Goal: Navigation & Orientation: Find specific page/section

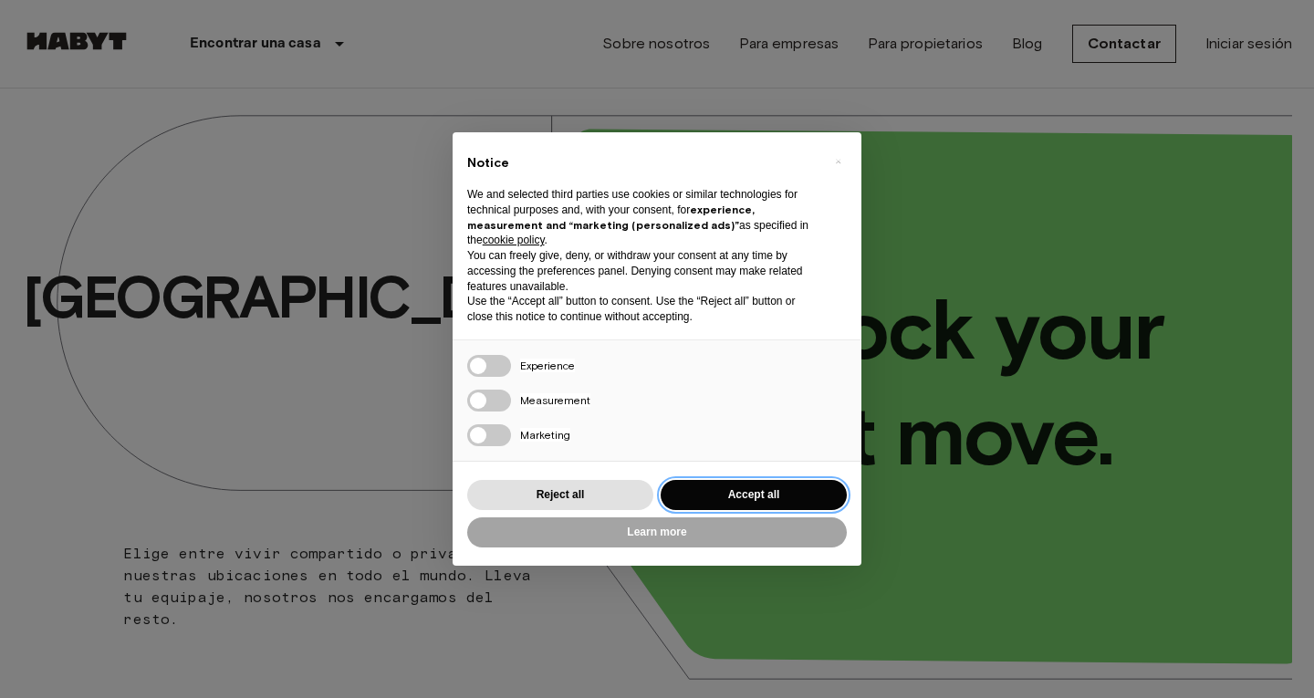
click at [761, 494] on button "Accept all" at bounding box center [754, 495] width 186 height 30
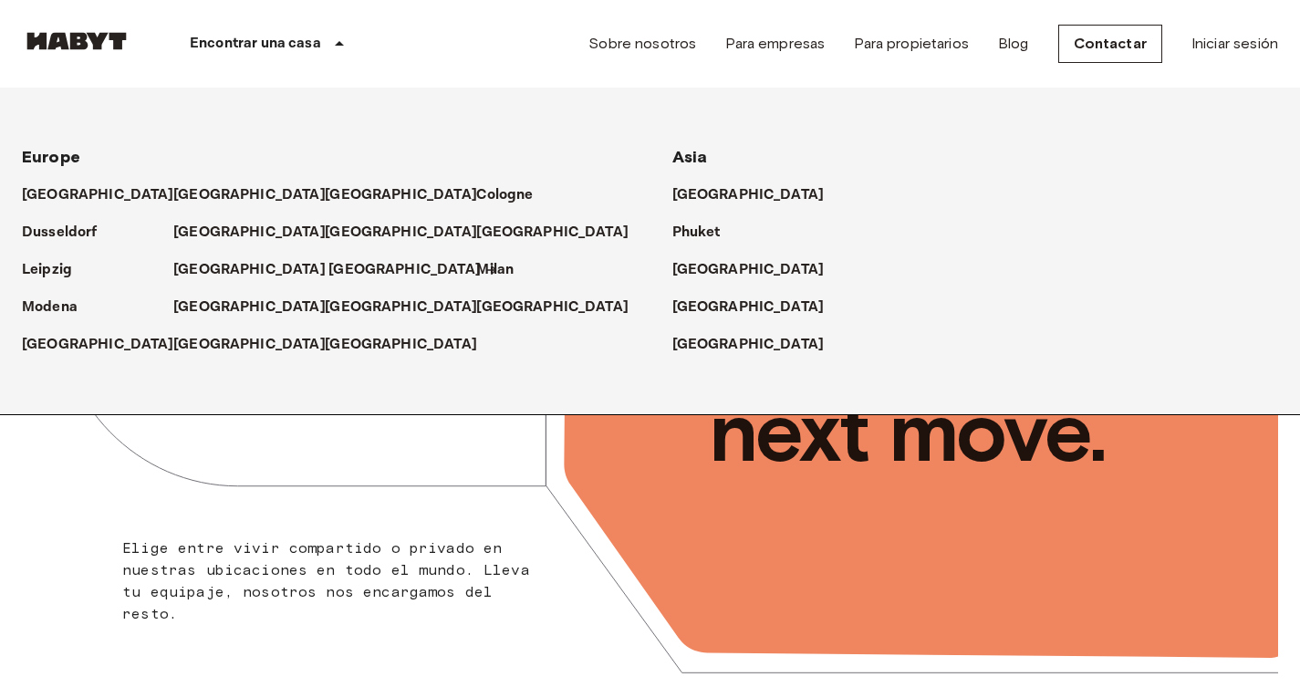
click at [329, 272] on p "[GEOGRAPHIC_DATA]" at bounding box center [405, 270] width 152 height 22
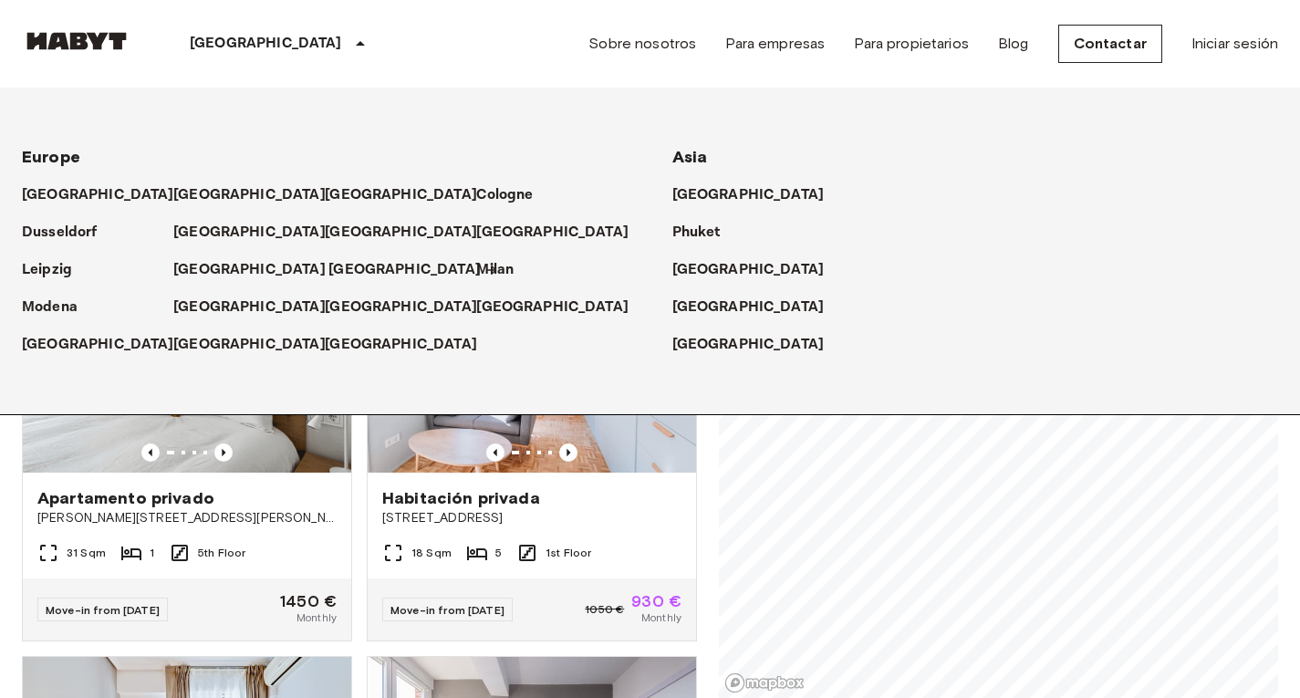
click at [485, 274] on icon at bounding box center [492, 270] width 15 height 15
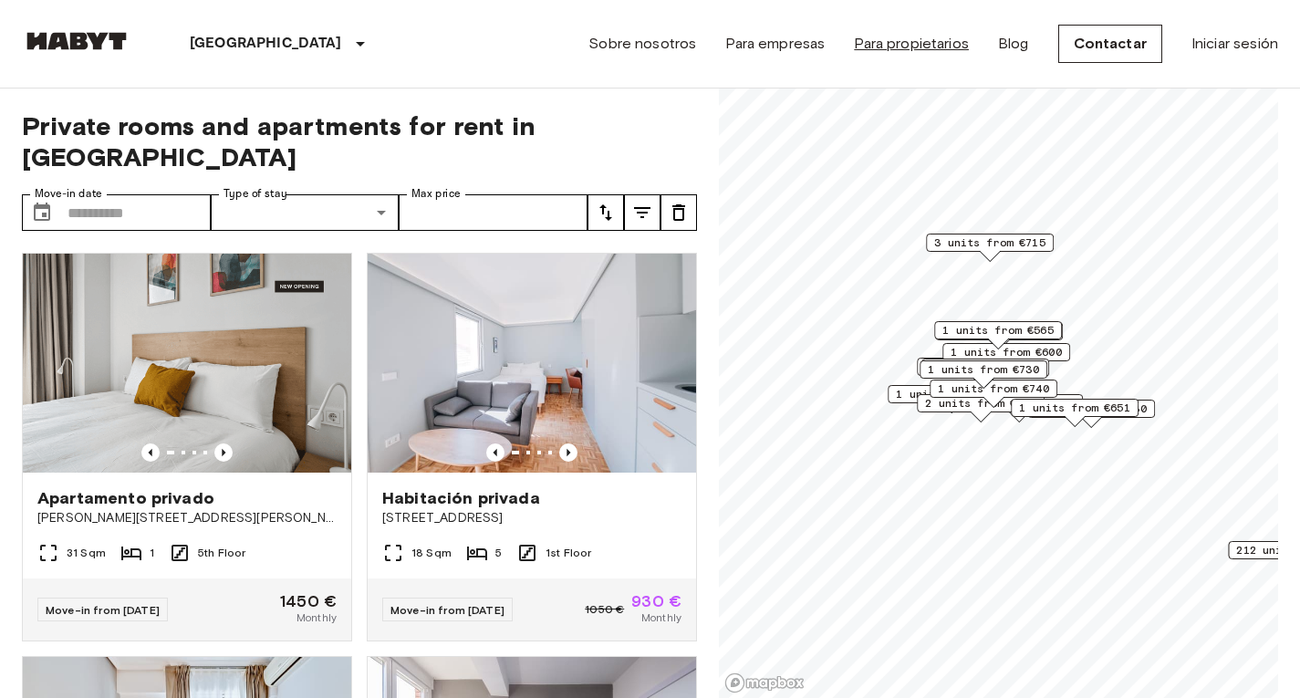
click at [916, 45] on link "Para propietarios" at bounding box center [911, 44] width 115 height 22
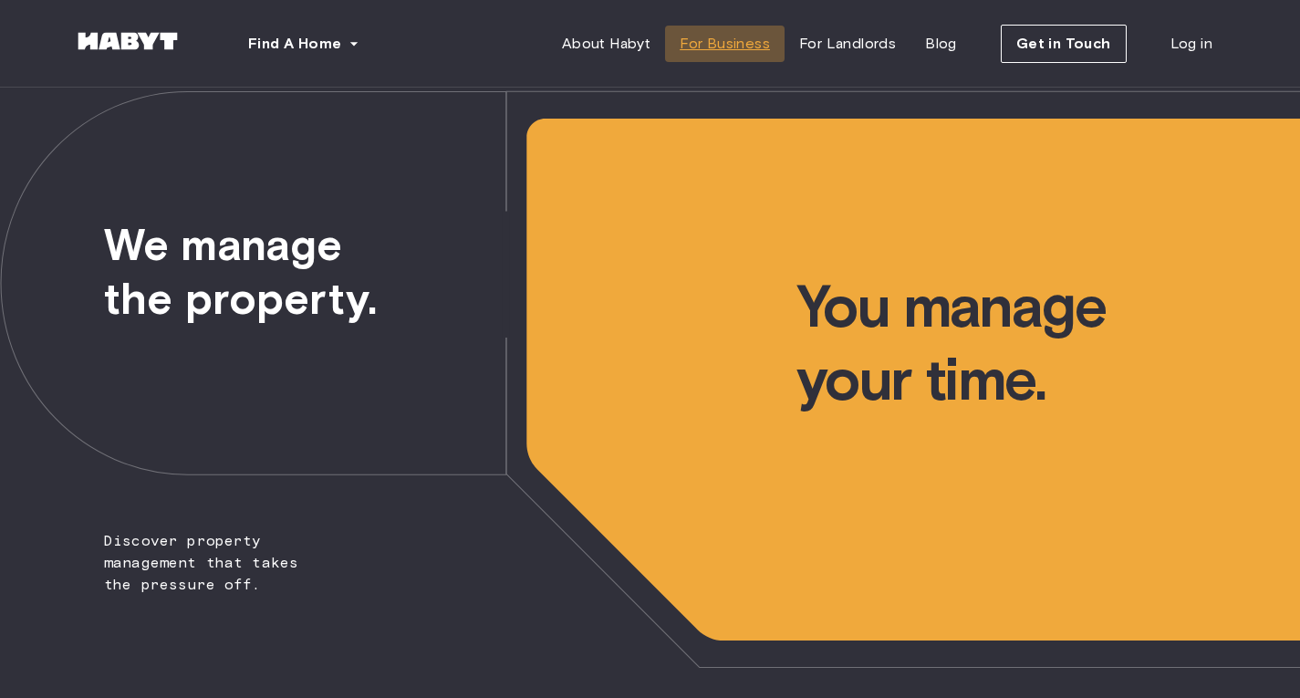
click at [750, 52] on span "For Business" at bounding box center [725, 44] width 90 height 22
